Goal: Information Seeking & Learning: Learn about a topic

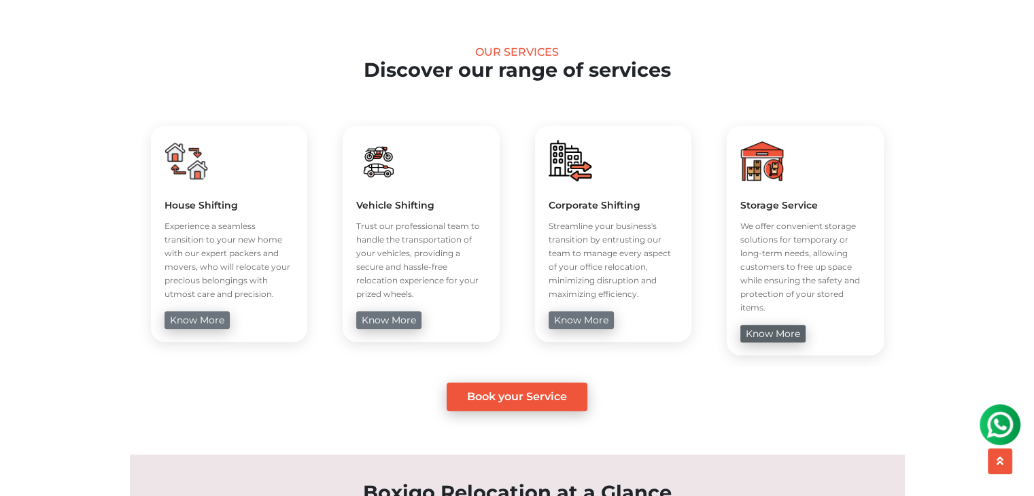
click at [798, 326] on link "know more" at bounding box center [773, 334] width 65 height 18
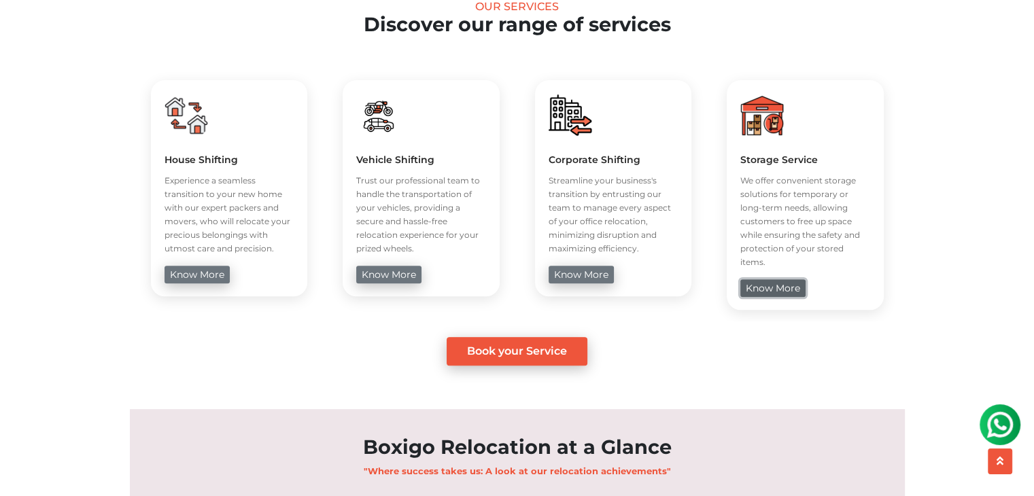
scroll to position [612, 0]
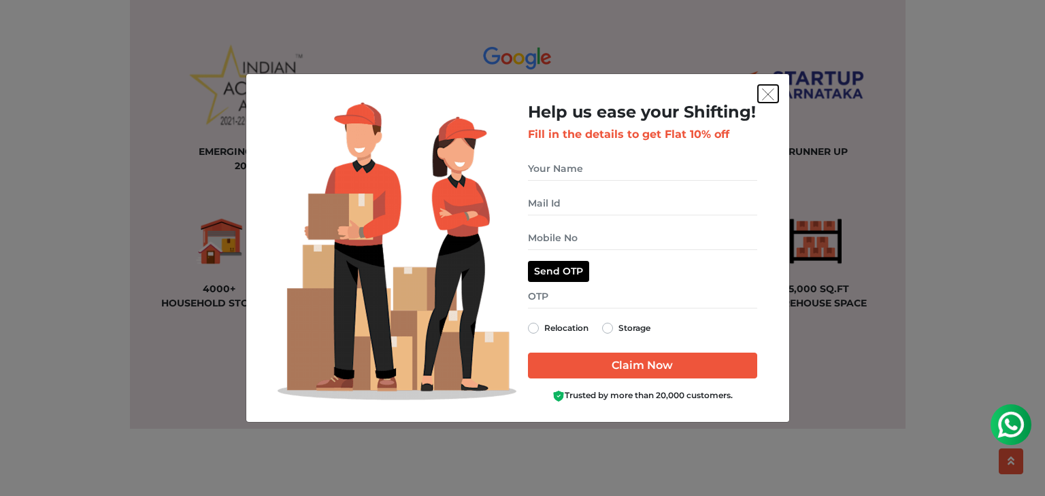
click at [770, 95] on img "get free quote dialog" at bounding box center [768, 94] width 12 height 12
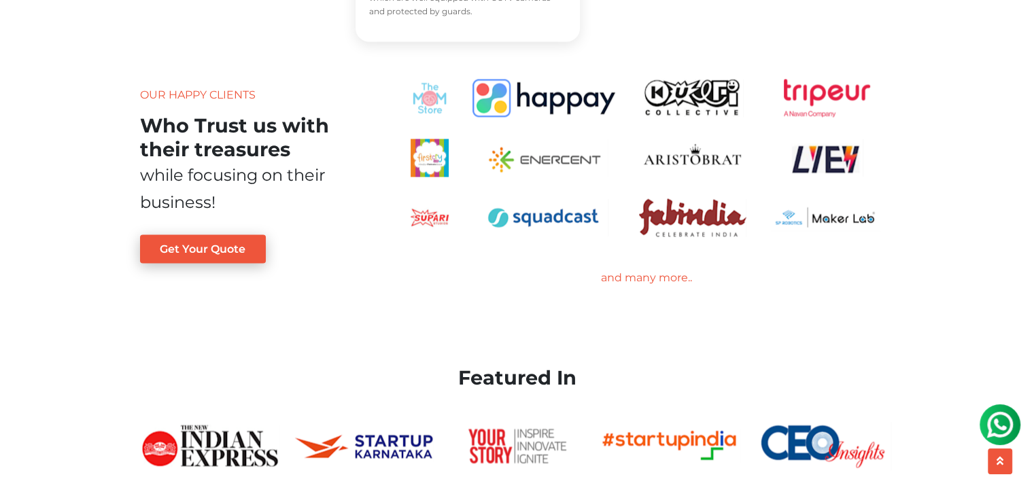
scroll to position [2427, 0]
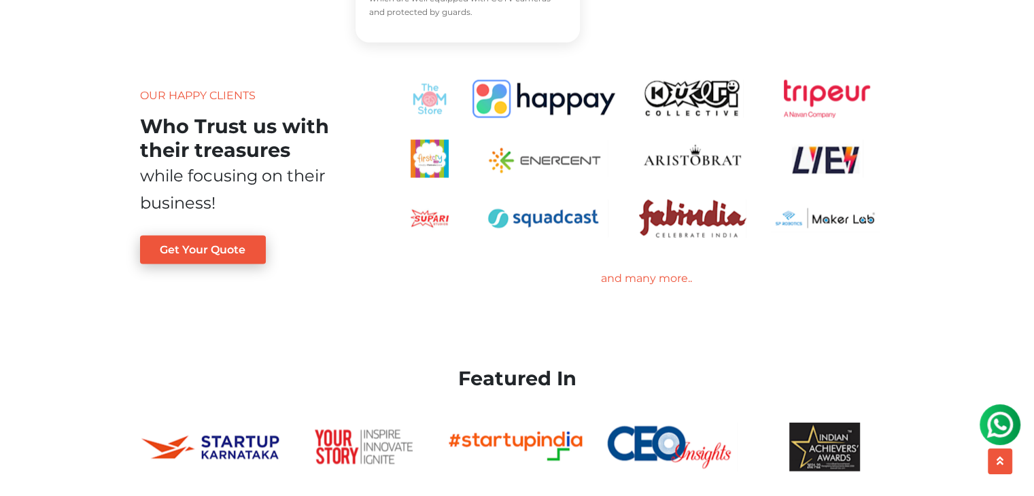
click at [666, 286] on div "and many more.." at bounding box center [647, 278] width 496 height 16
click at [672, 307] on section "Our Happy Clients Who Trust us with their treasures while focusing on their bus…" at bounding box center [517, 191] width 775 height 265
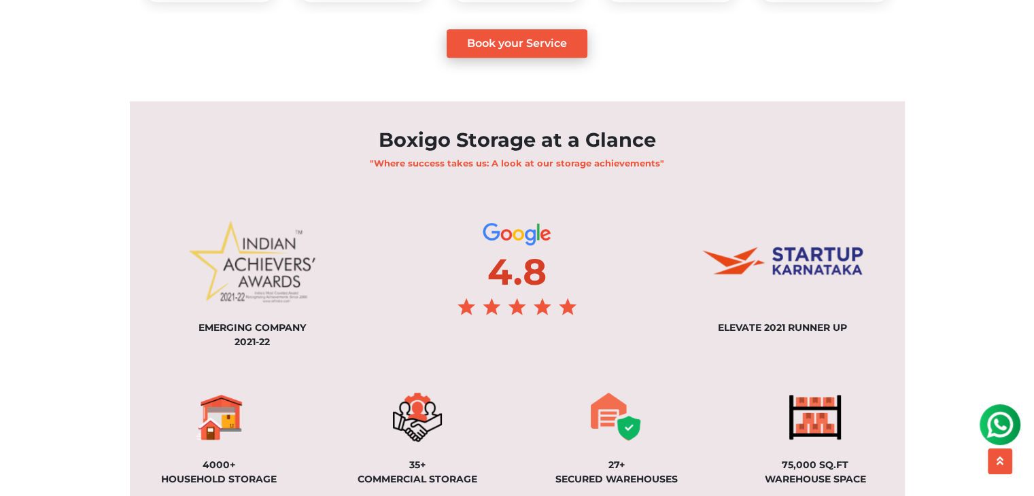
scroll to position [0, 0]
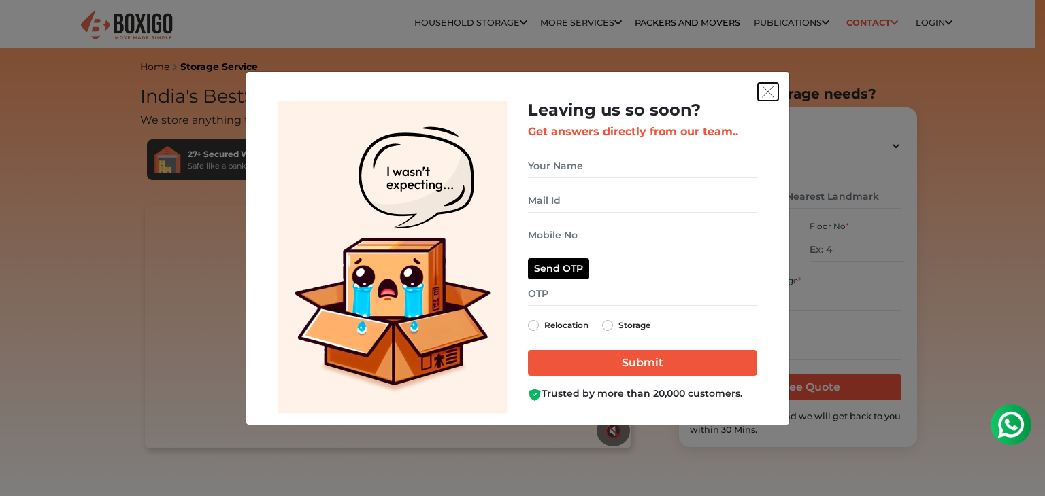
click at [771, 92] on img "get free quote dialog" at bounding box center [768, 92] width 12 height 12
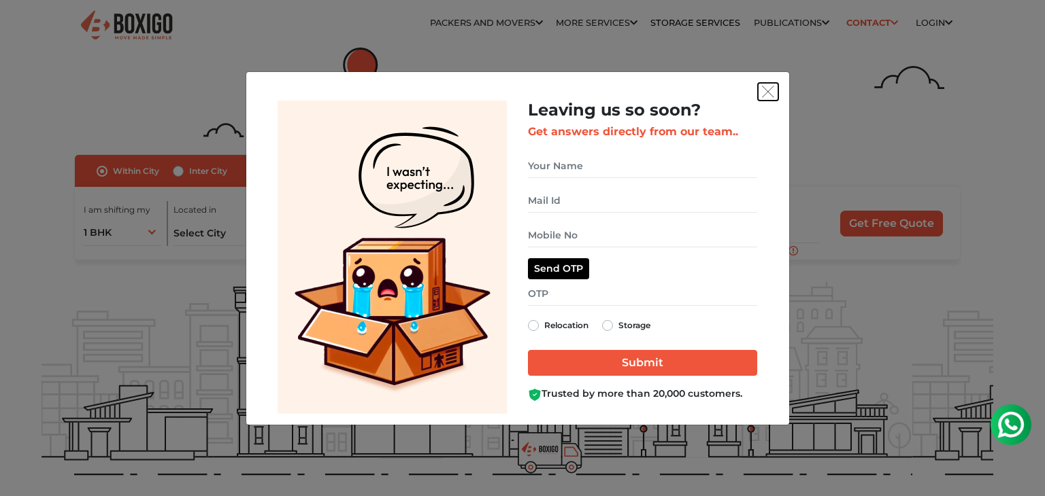
click at [760, 90] on button "get free quote dialog" at bounding box center [768, 92] width 20 height 18
